Goal: Information Seeking & Learning: Compare options

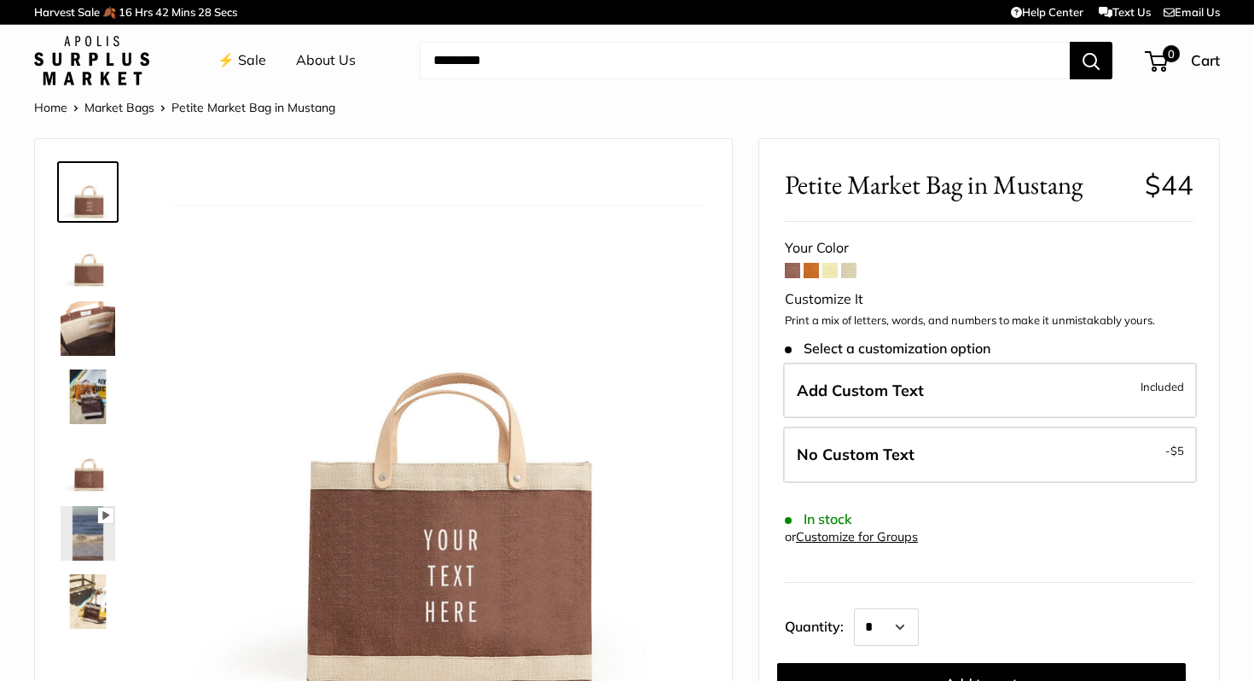
click at [827, 273] on span at bounding box center [830, 270] width 15 height 15
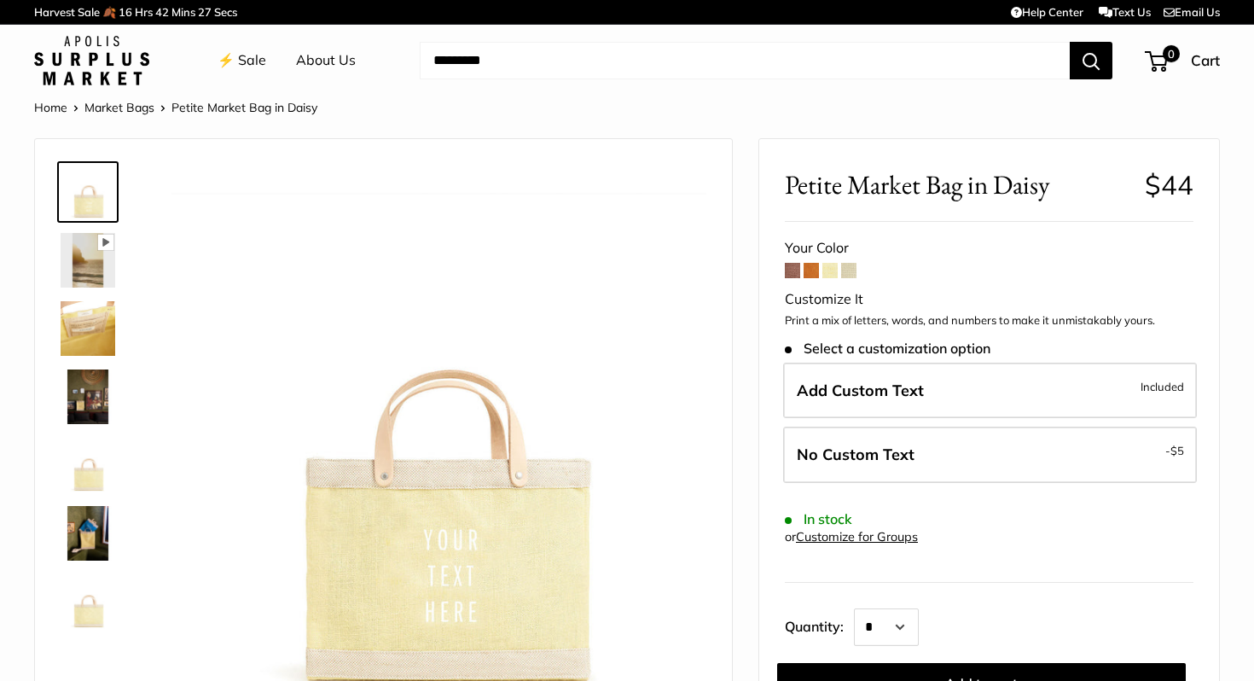
click at [851, 271] on span at bounding box center [848, 270] width 15 height 15
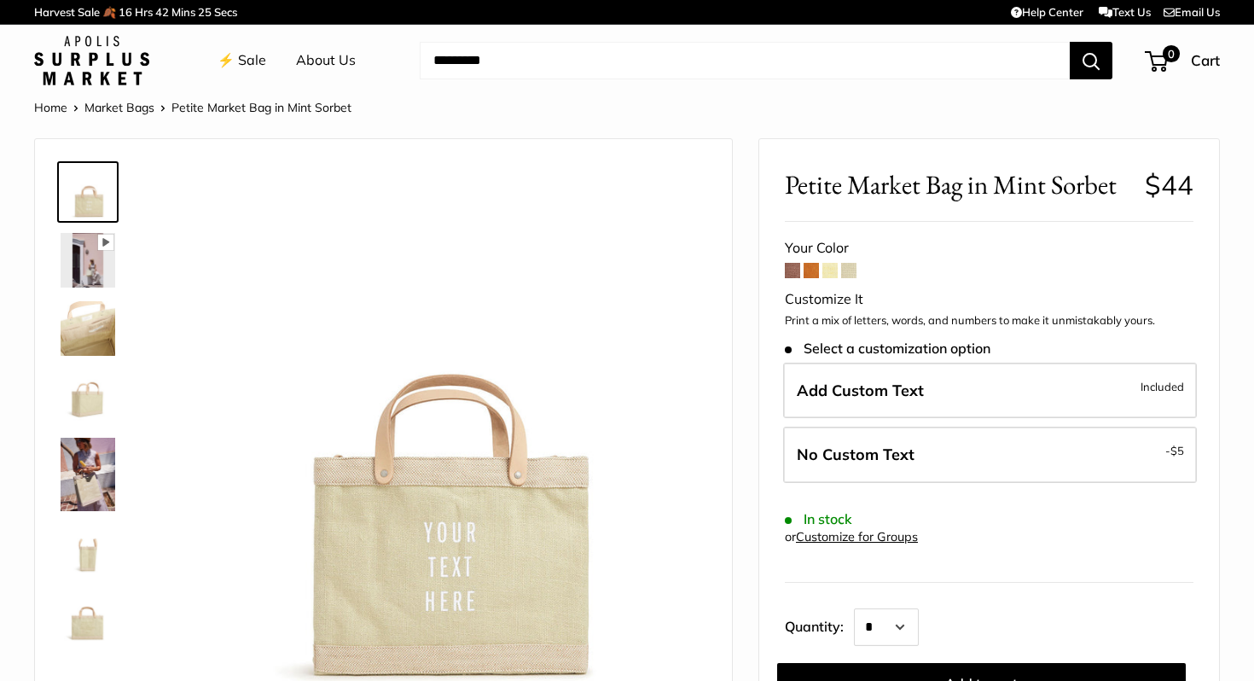
click at [834, 271] on span at bounding box center [830, 270] width 15 height 15
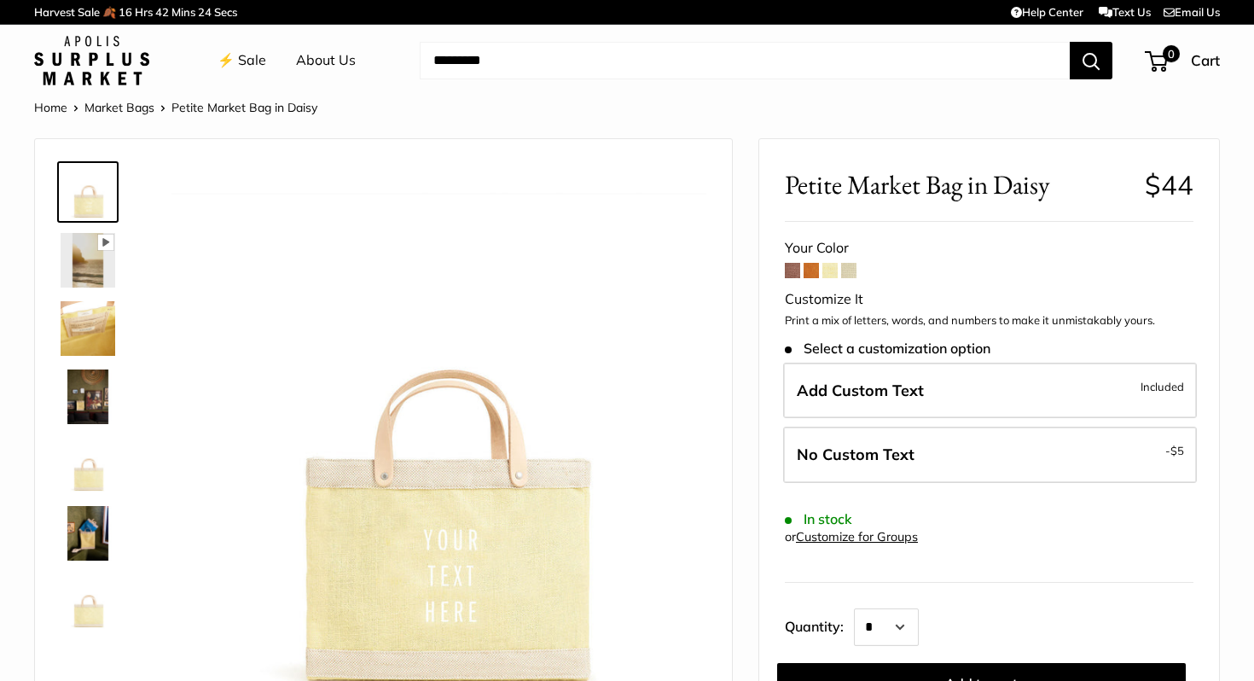
click at [808, 269] on span at bounding box center [811, 270] width 15 height 15
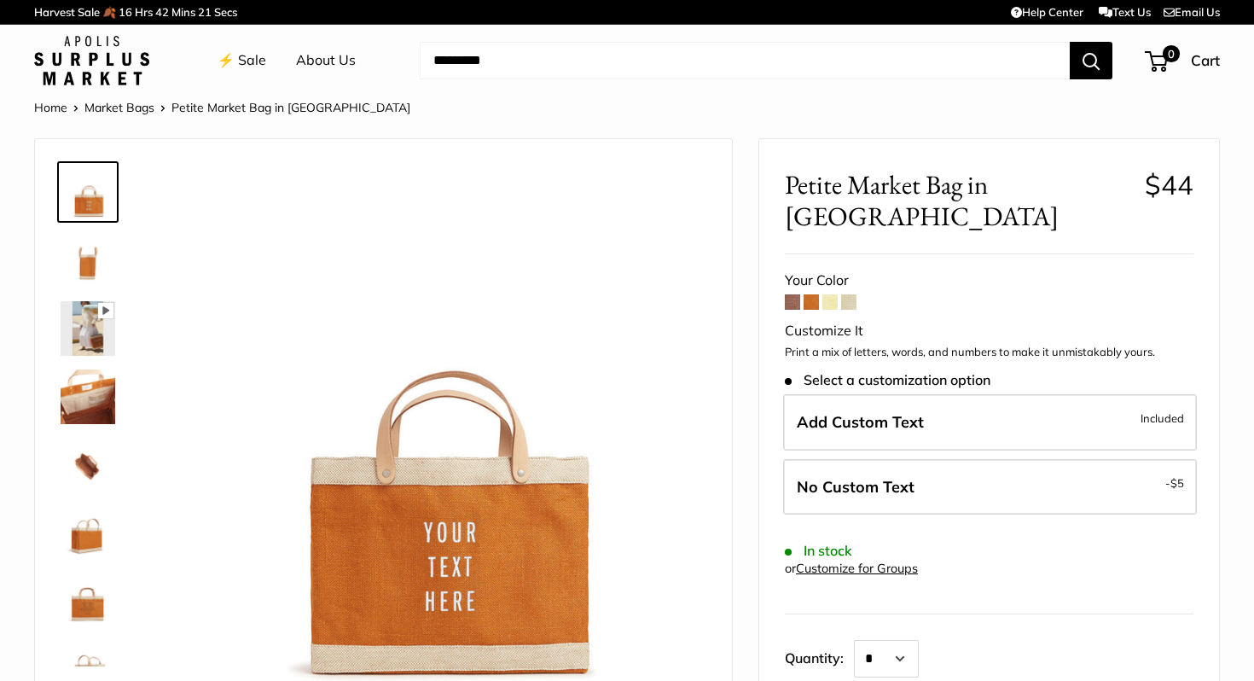
click at [196, 10] on span "0 Days 16 Hrs 42 Mins 21 Secs" at bounding box center [176, 12] width 121 height 14
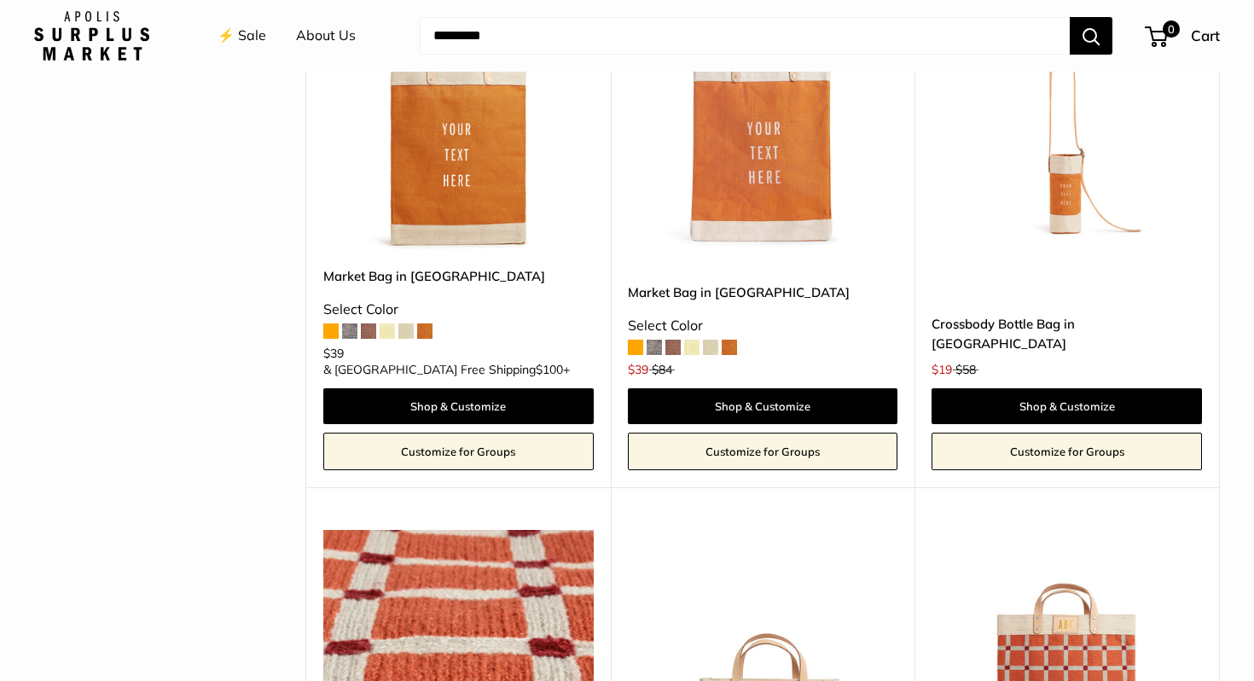
scroll to position [3223, 0]
